Goal: Information Seeking & Learning: Learn about a topic

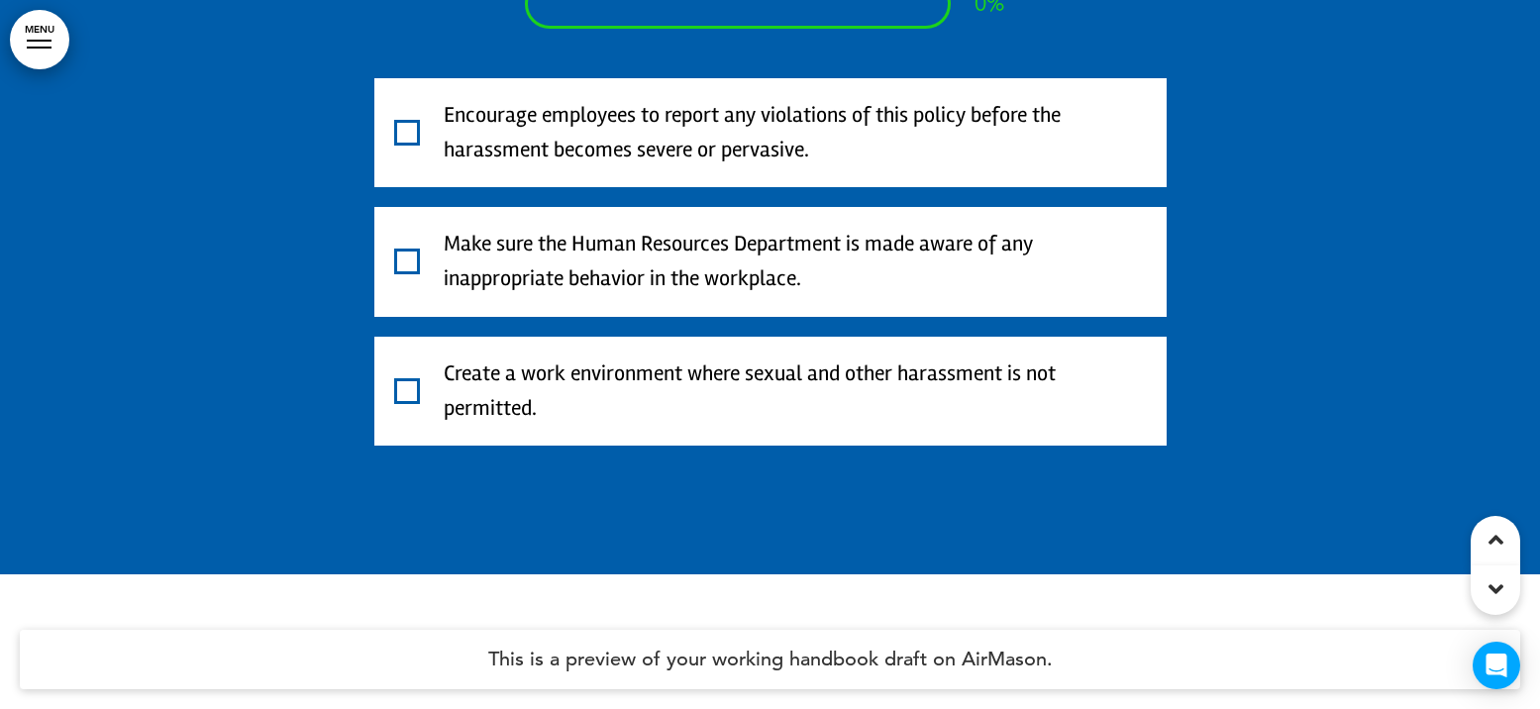
scroll to position [37732, 0]
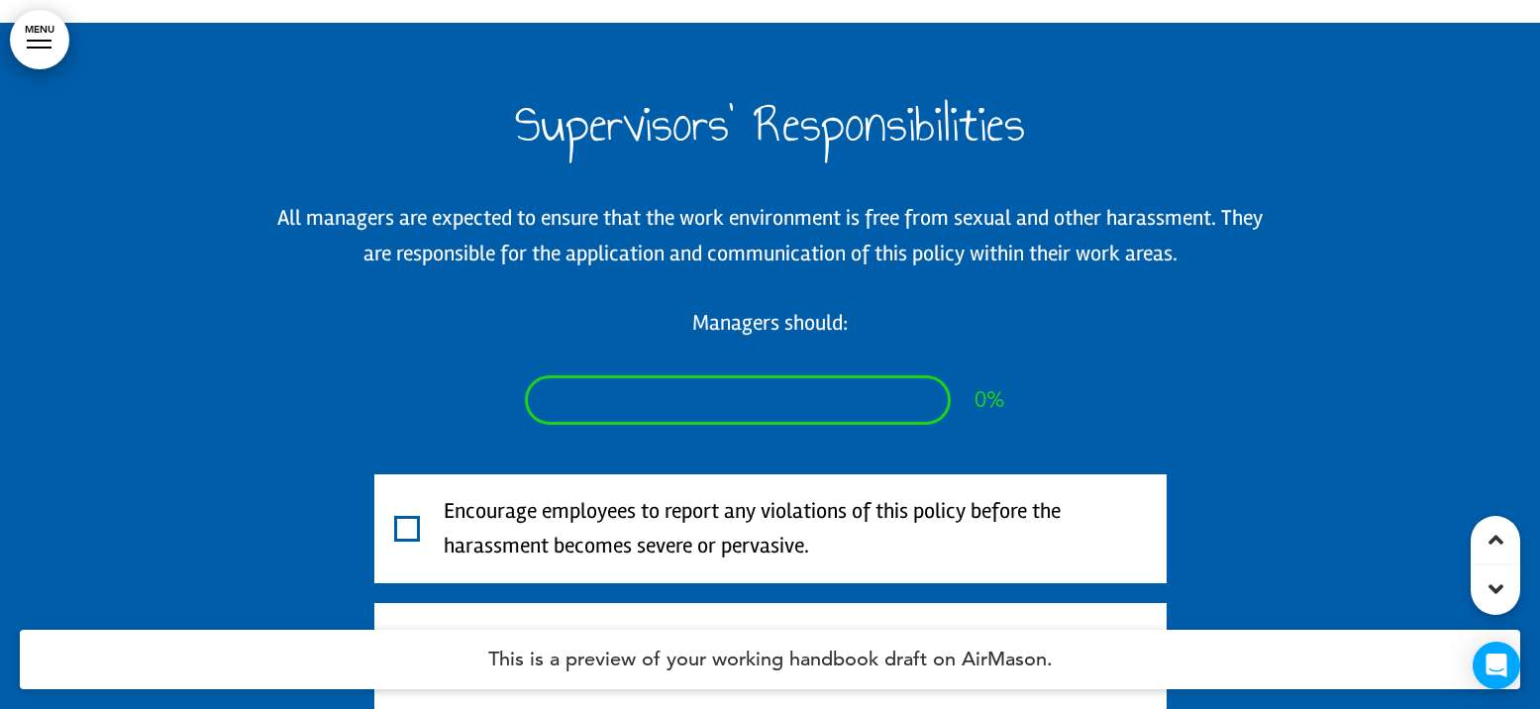
click at [408, 516] on span at bounding box center [407, 529] width 26 height 26
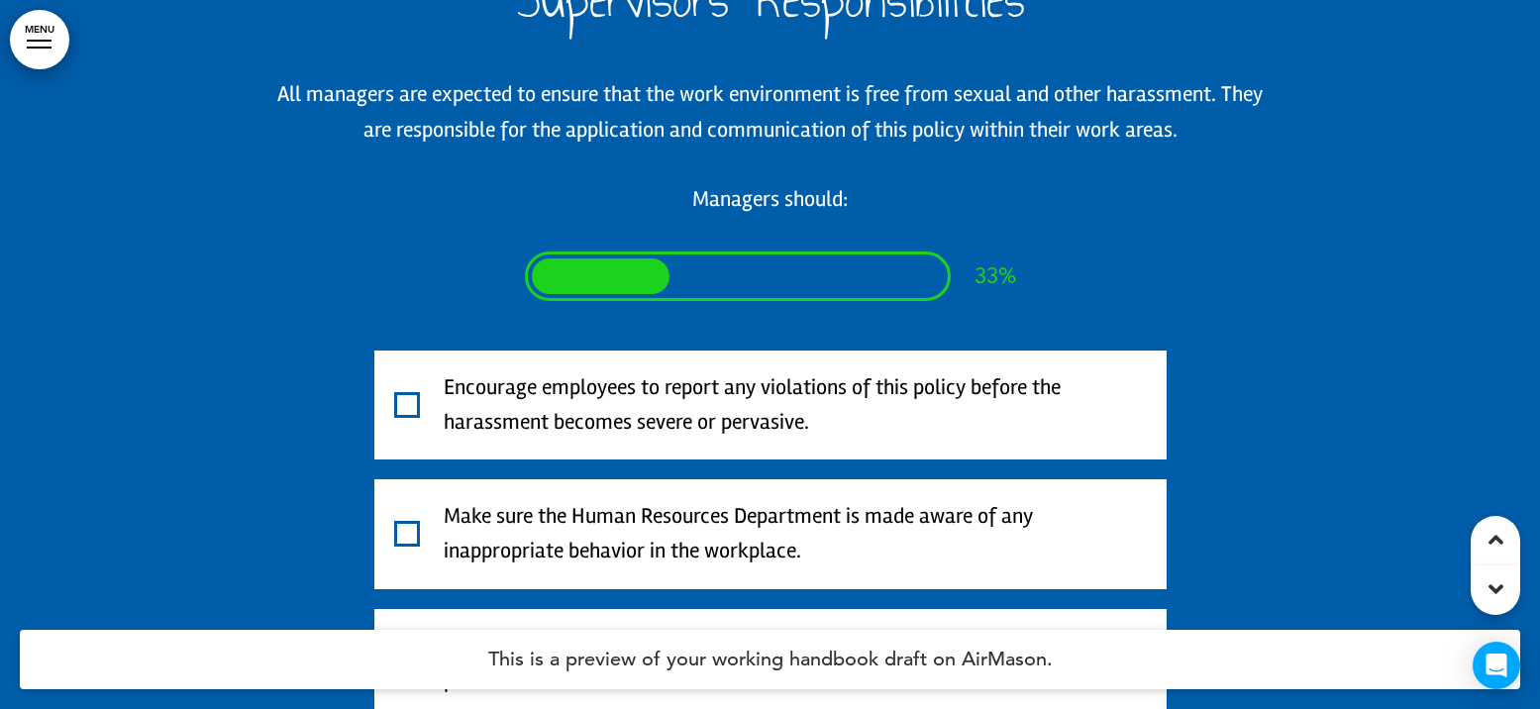
scroll to position [37930, 0]
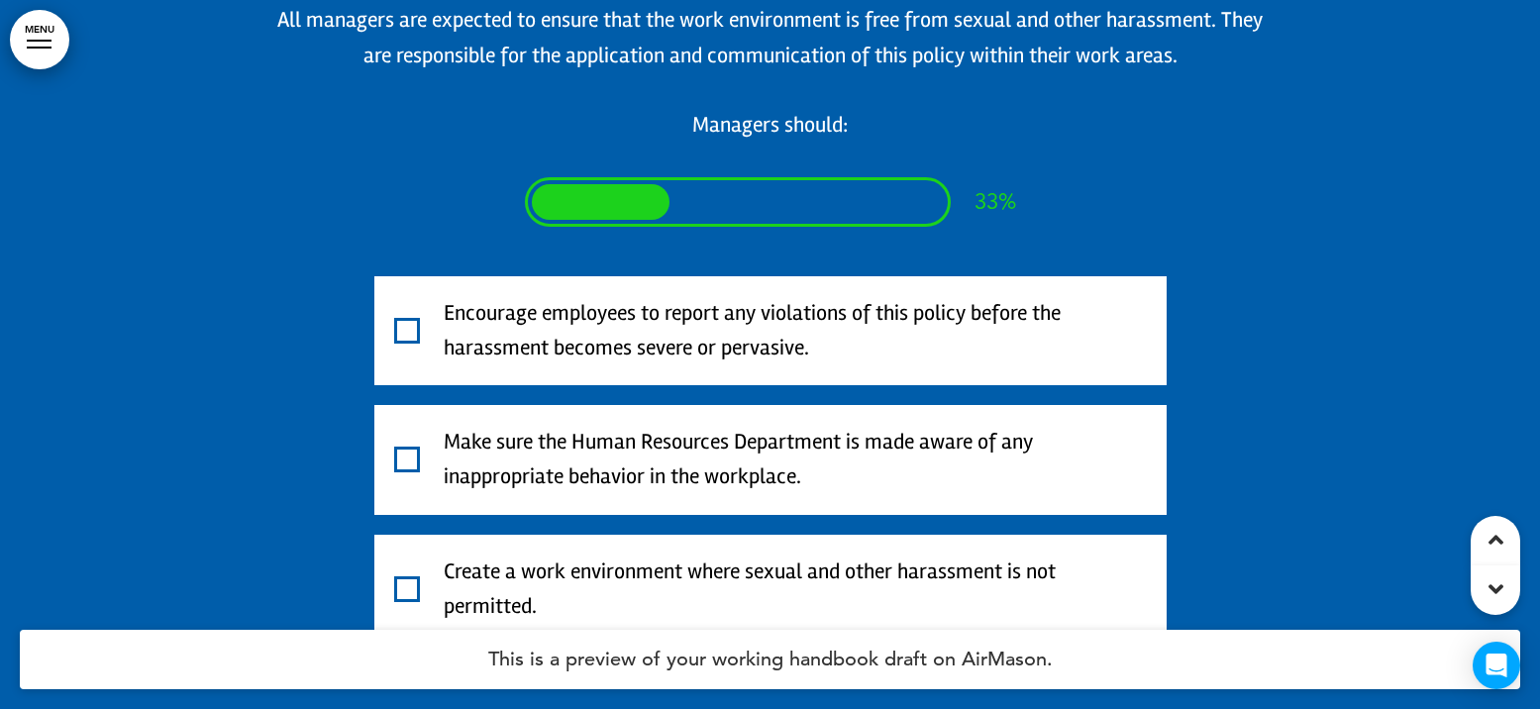
click at [415, 447] on span at bounding box center [407, 460] width 26 height 26
click at [406, 555] on div "Create a work environment where sexual and other harassment is not permitted." at bounding box center [770, 589] width 753 height 69
click at [405, 576] on span at bounding box center [407, 589] width 26 height 26
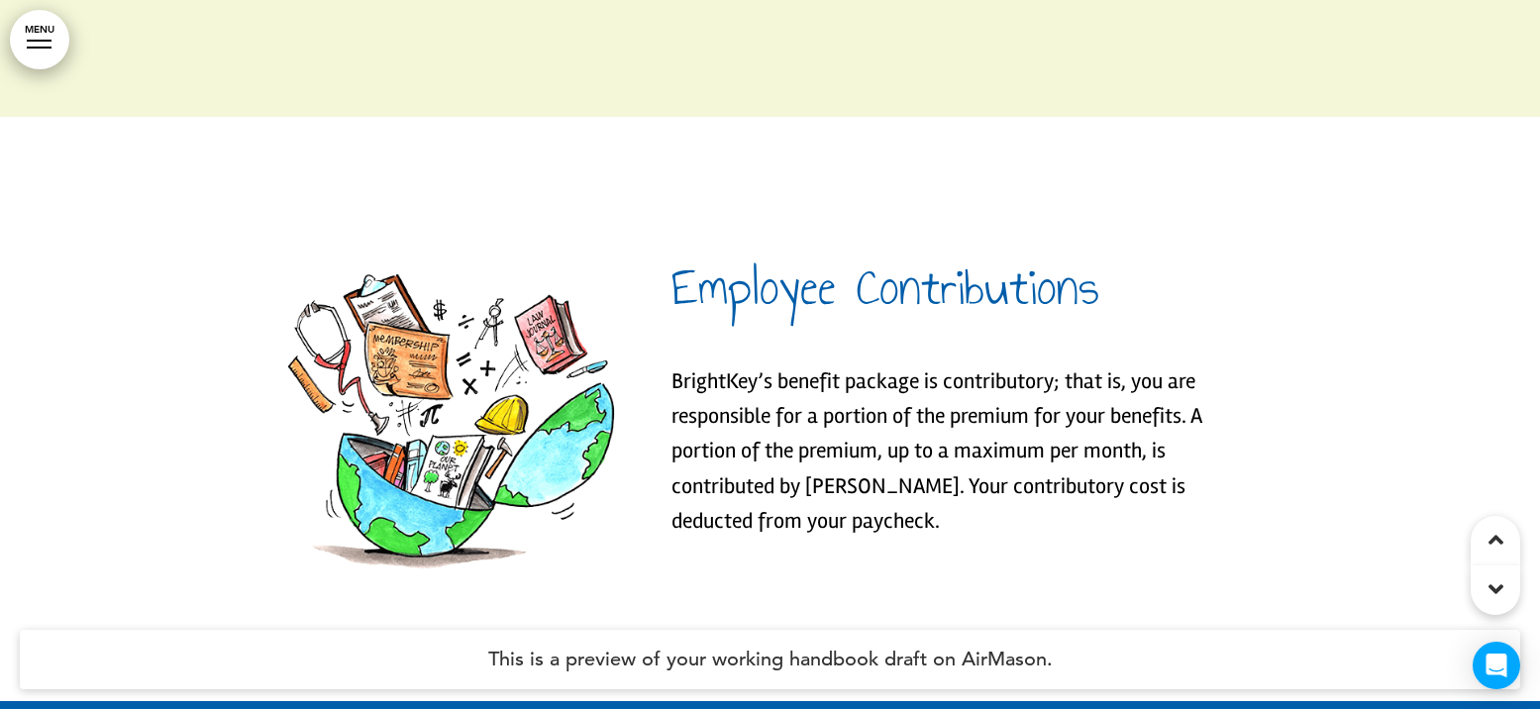
scroll to position [68235, 0]
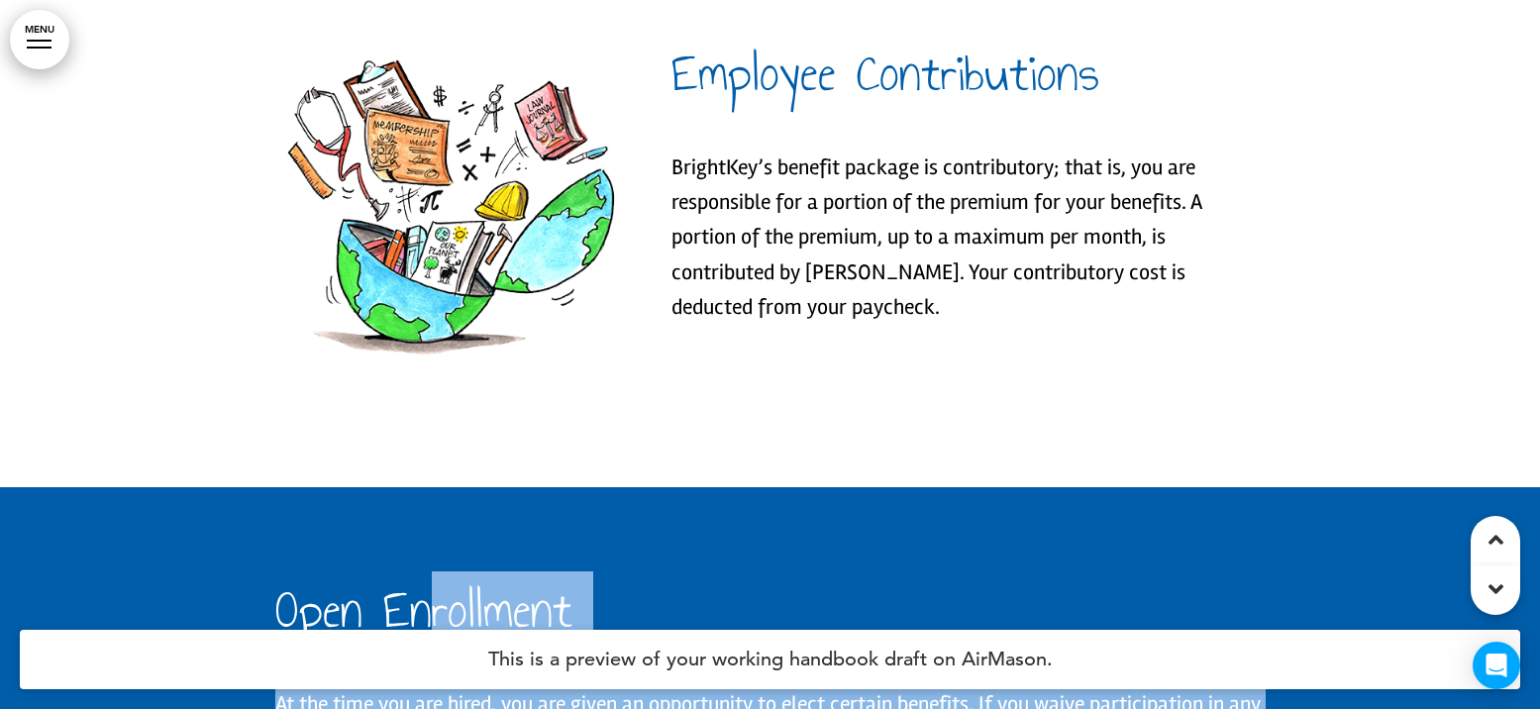
drag, startPoint x: 555, startPoint y: 727, endPoint x: 604, endPoint y: 739, distance: 50.9
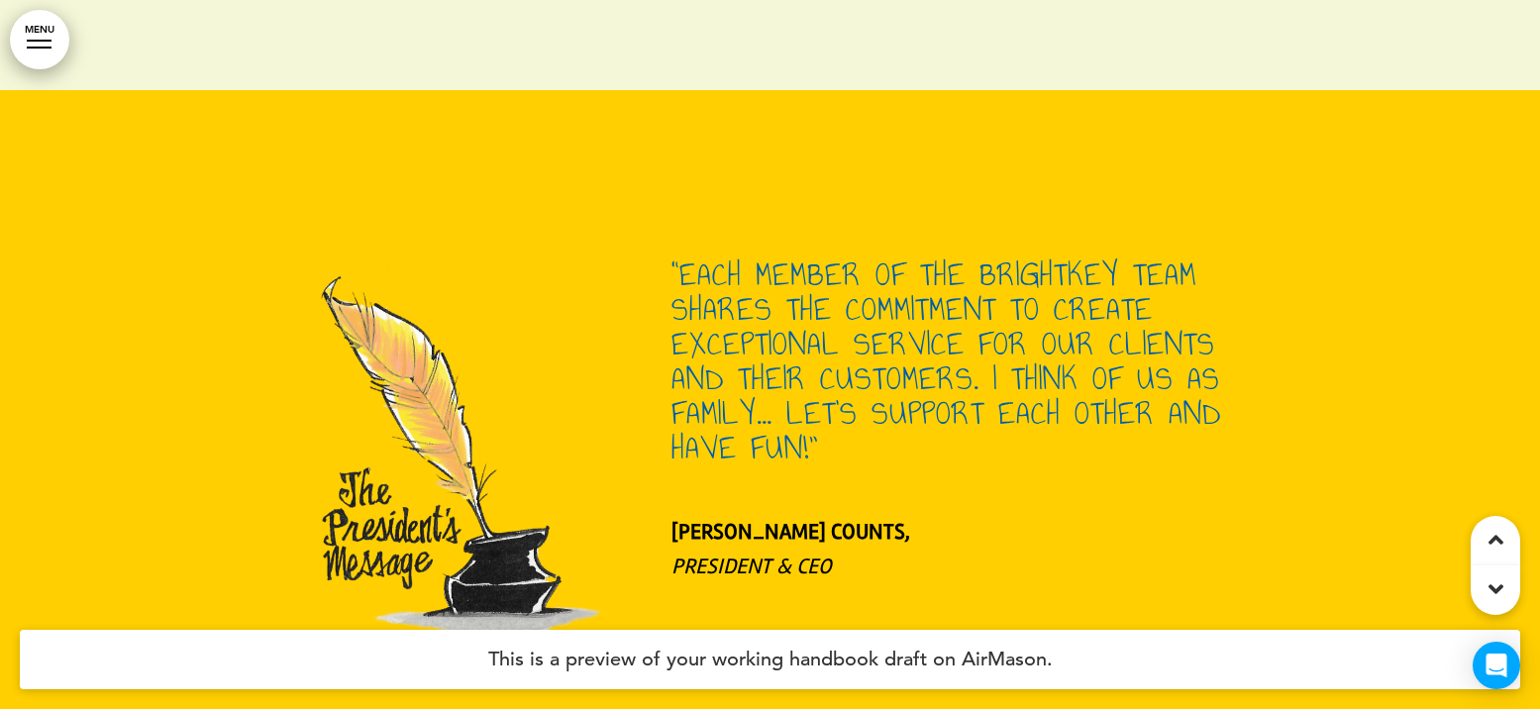
scroll to position [100817, 0]
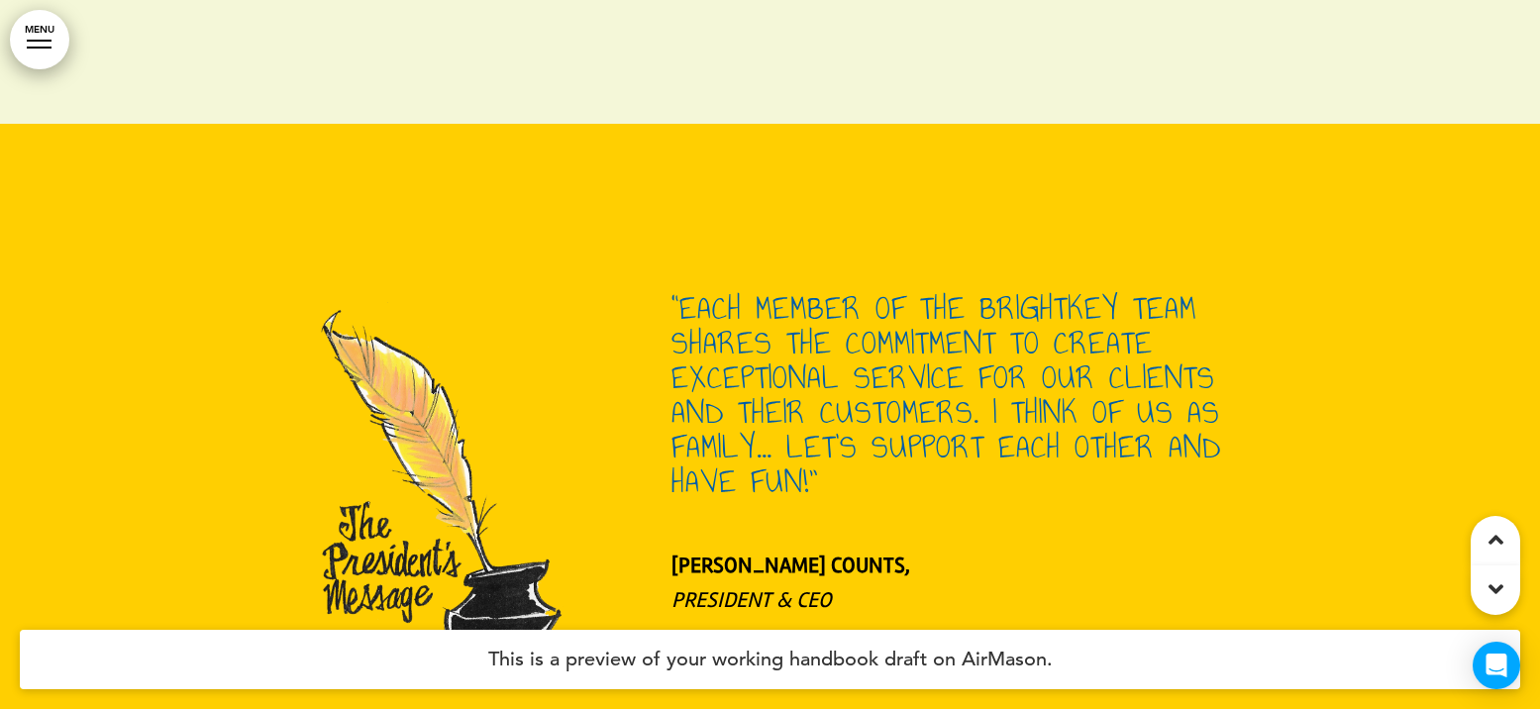
click at [845, 549] on p "[PERSON_NAME], PRESIDENT & CEO" at bounding box center [968, 583] width 594 height 69
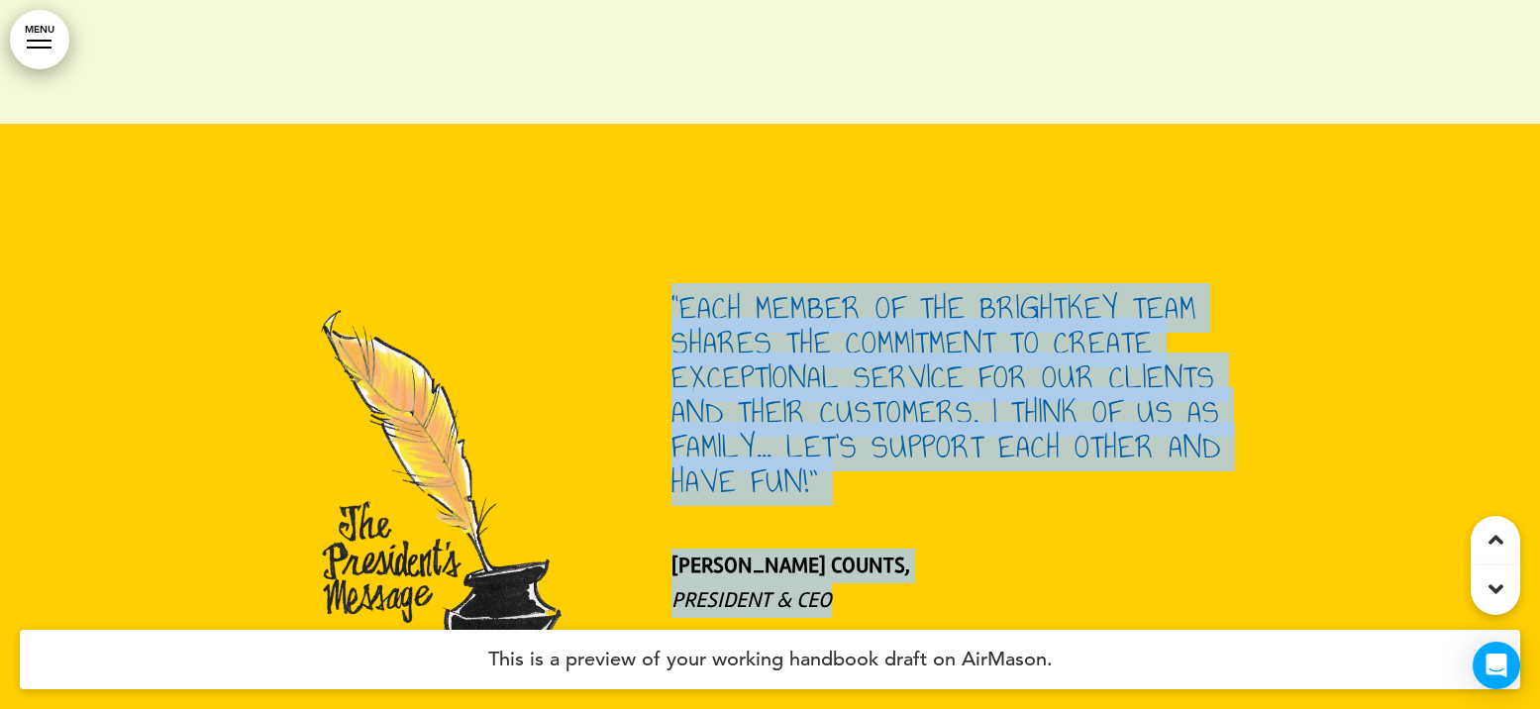
drag, startPoint x: 845, startPoint y: 490, endPoint x: 667, endPoint y: 211, distance: 331.3
click at [667, 291] on div "“EACH MEMBER OF THE BRIGHTKEY TEAM SHARES THE COMMITMENT TO CREATE EXCEPTIONAL …" at bounding box center [770, 514] width 990 height 447
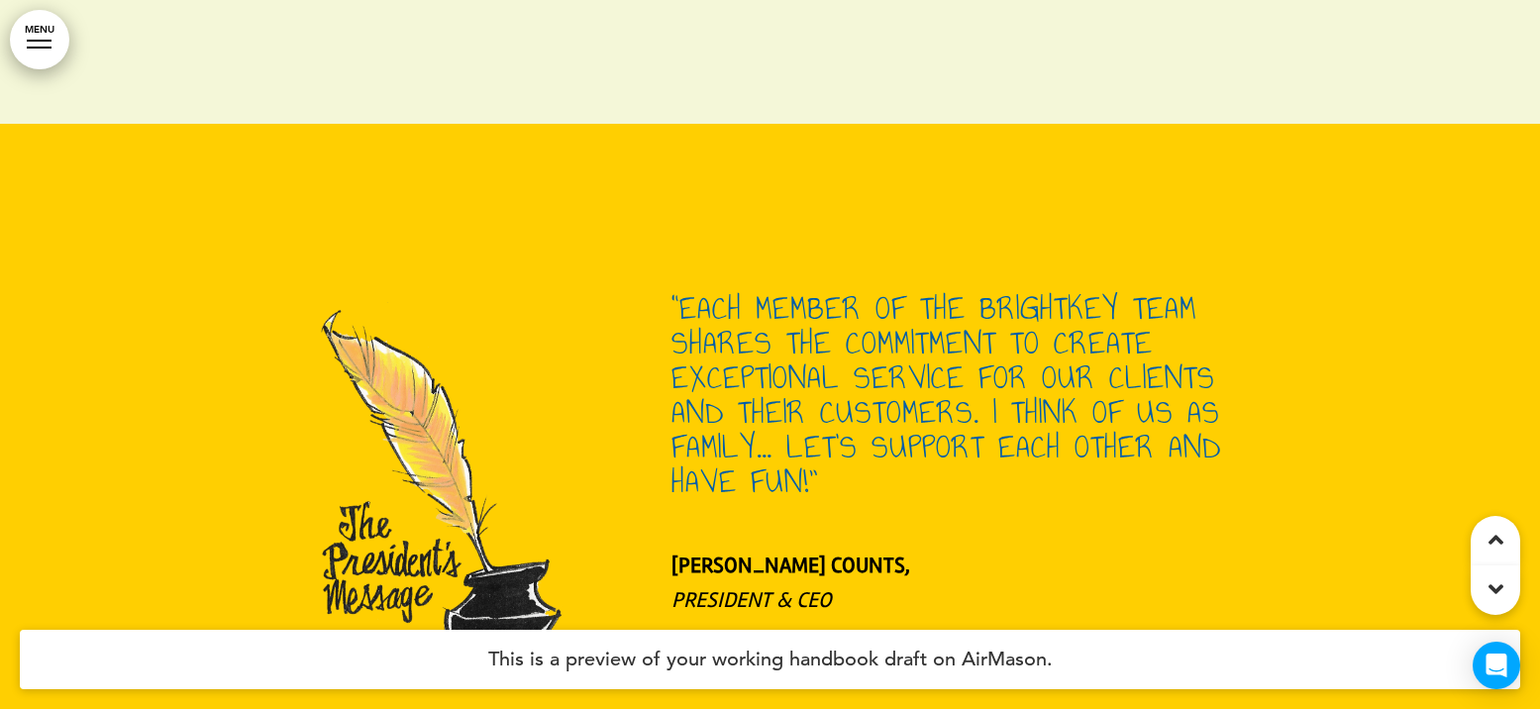
click at [270, 124] on div at bounding box center [770, 480] width 1540 height 713
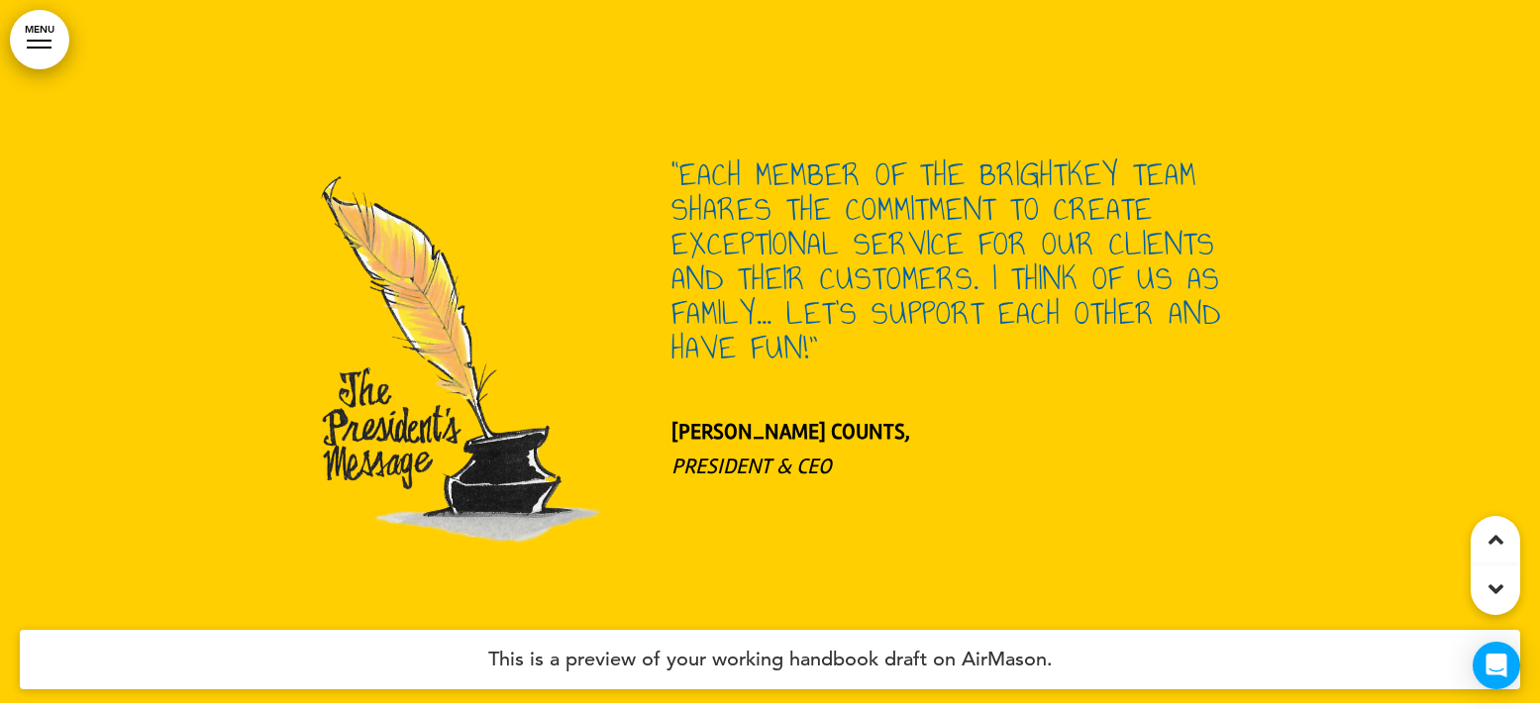
scroll to position [100916, 0]
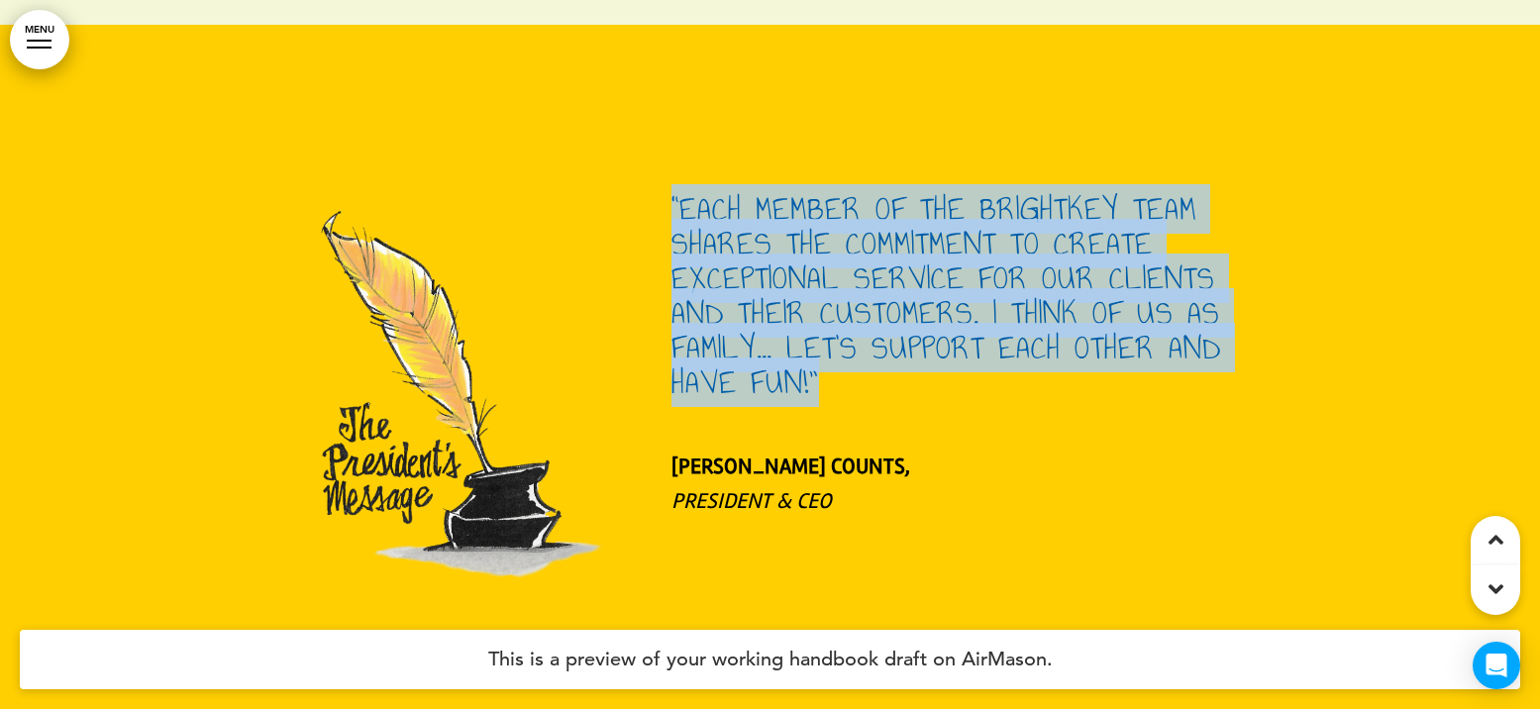
drag, startPoint x: 816, startPoint y: 272, endPoint x: 665, endPoint y: 97, distance: 231.7
click at [665, 192] on div "“EACH MEMBER OF THE BRIGHTKEY TEAM SHARES THE COMMITMENT TO CREATE EXCEPTIONAL …" at bounding box center [770, 415] width 990 height 447
copy h4 "“EACH MEMBER OF THE BRIGHTKEY TEAM SHARES THE COMMITMENT TO CREATE EXCEPTIONAL …"
